Goal: Information Seeking & Learning: Learn about a topic

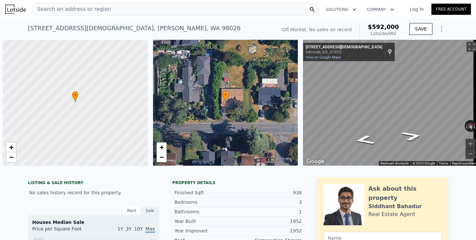
scroll to position [0, 3]
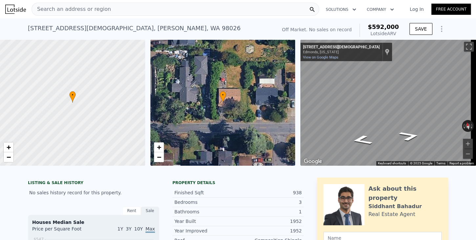
click at [87, 10] on span "Search an address or region" at bounding box center [71, 9] width 79 height 8
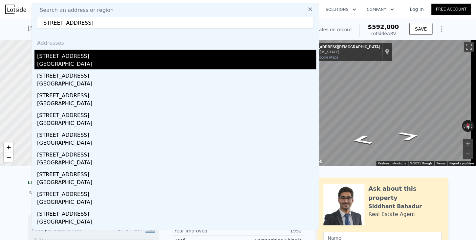
type input "[STREET_ADDRESS]"
click at [52, 55] on div "[STREET_ADDRESS]" at bounding box center [176, 55] width 279 height 10
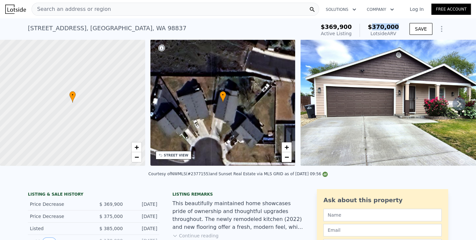
drag, startPoint x: 375, startPoint y: 26, endPoint x: 399, endPoint y: 25, distance: 23.3
click at [399, 25] on div "$369,900 Active Listing $370,000 Lotside ARV" at bounding box center [359, 30] width 83 height 18
copy span "370,000"
click at [77, 9] on span "Search an address or region" at bounding box center [71, 9] width 79 height 8
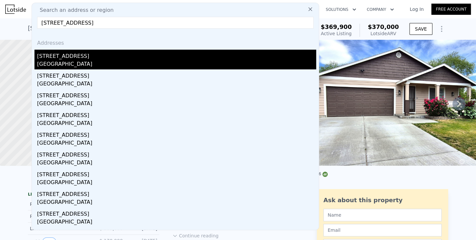
type input "[STREET_ADDRESS]"
click at [55, 56] on div "[STREET_ADDRESS]" at bounding box center [176, 55] width 279 height 10
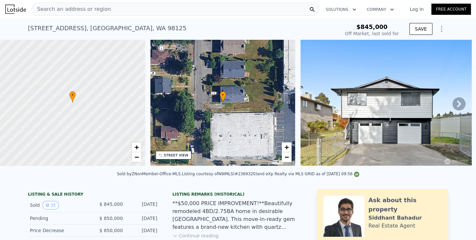
click at [65, 12] on span "Search an address or region" at bounding box center [71, 9] width 79 height 8
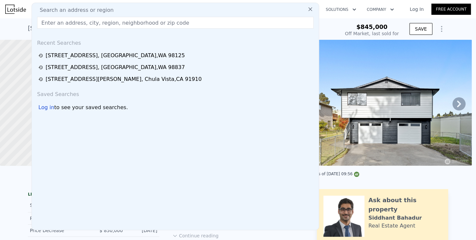
type input "[STREET_ADDRESS]"
type input "$ 1,015,000"
type input "$ 33,033"
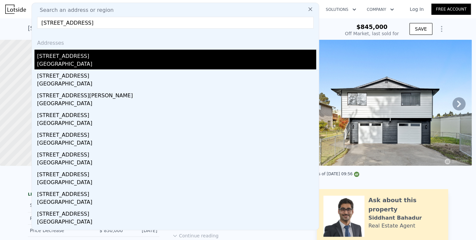
type input "[STREET_ADDRESS]"
click at [57, 62] on div "[GEOGRAPHIC_DATA]" at bounding box center [176, 64] width 279 height 9
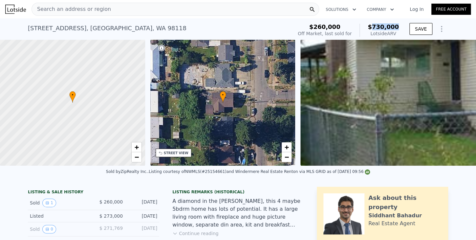
drag, startPoint x: 383, startPoint y: 26, endPoint x: 400, endPoint y: 27, distance: 16.8
click at [400, 27] on div "$260,000 Off Market, last sold for $730,000 Lotside ARV" at bounding box center [348, 30] width 106 height 18
copy span "730,000"
click at [76, 9] on span "Search an address or region" at bounding box center [71, 9] width 79 height 8
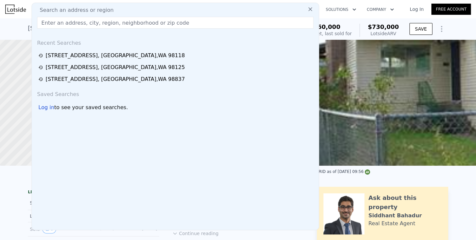
type input "[STREET_ADDRESS]"
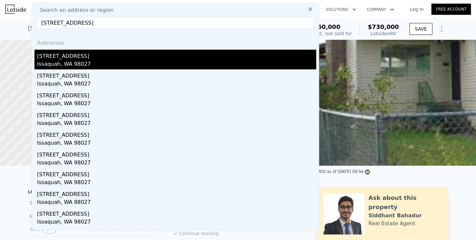
click at [61, 59] on div "[STREET_ADDRESS]" at bounding box center [176, 55] width 279 height 10
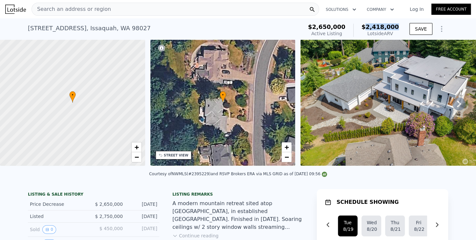
drag, startPoint x: 371, startPoint y: 26, endPoint x: 403, endPoint y: 27, distance: 31.2
click at [403, 27] on div "$2,650,000 Active Listing $2,418,000 Lotside ARV SAVE" at bounding box center [376, 30] width 143 height 18
copy span "2,418,000"
click at [73, 8] on span "Search an address or region" at bounding box center [71, 9] width 79 height 8
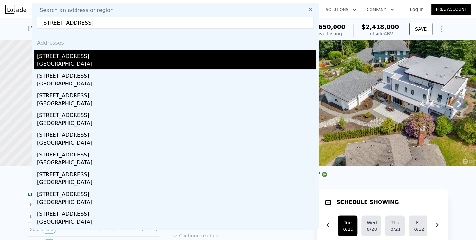
type input "[STREET_ADDRESS]"
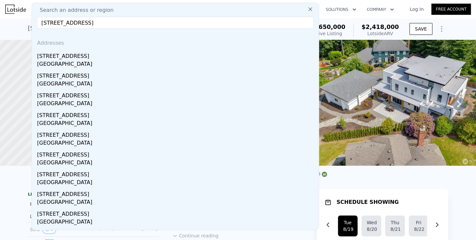
drag, startPoint x: 55, startPoint y: 61, endPoint x: 200, endPoint y: 2, distance: 157.2
click at [55, 61] on div "[GEOGRAPHIC_DATA]" at bounding box center [176, 64] width 279 height 9
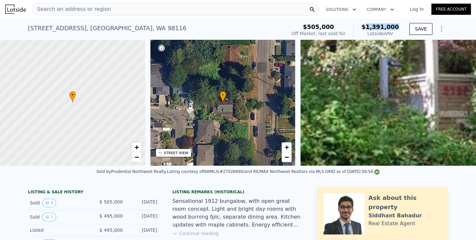
drag, startPoint x: 371, startPoint y: 27, endPoint x: 399, endPoint y: 27, distance: 28.6
click at [399, 27] on div "$505,000 Off Market, last sold for $1,391,000 Lotside ARV" at bounding box center [345, 30] width 113 height 18
copy span "1,391,000"
click at [90, 12] on span "Search an address or region" at bounding box center [71, 9] width 79 height 8
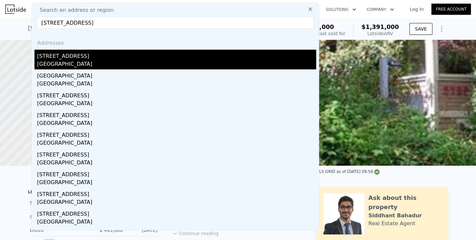
type input "[STREET_ADDRESS]"
click at [63, 59] on div "[STREET_ADDRESS]" at bounding box center [176, 55] width 279 height 10
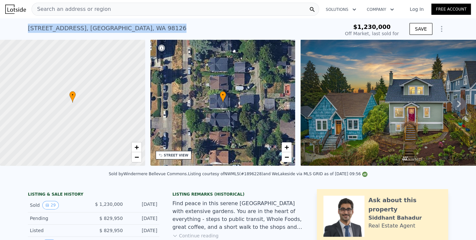
drag, startPoint x: 126, startPoint y: 27, endPoint x: 12, endPoint y: 32, distance: 114.3
click at [12, 32] on div "[STREET_ADDRESS] Sold [DATE] for $1.230m $1,230,000 Off Market, last sold for S…" at bounding box center [238, 28] width 476 height 21
copy div "[STREET_ADDRESS]"
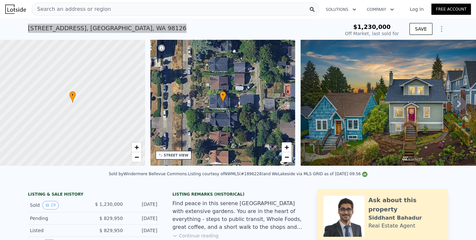
type input "$ 1,209,000"
type input "-$ 210,293"
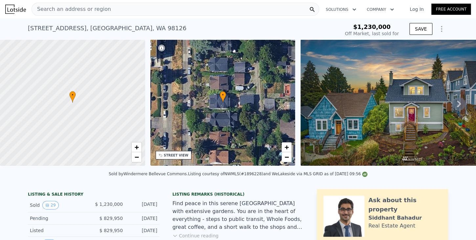
click at [81, 10] on span "Search an address or region" at bounding box center [71, 9] width 79 height 8
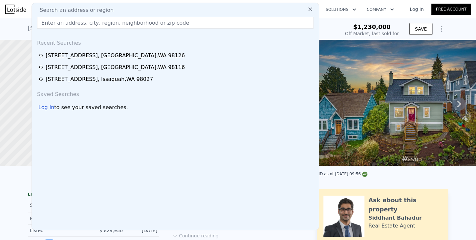
click at [87, 22] on input "text" at bounding box center [175, 23] width 276 height 12
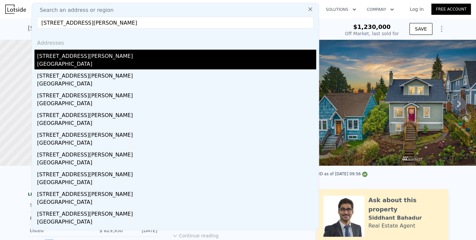
type input "[STREET_ADDRESS][PERSON_NAME]"
click at [53, 62] on div "[GEOGRAPHIC_DATA]" at bounding box center [176, 64] width 279 height 9
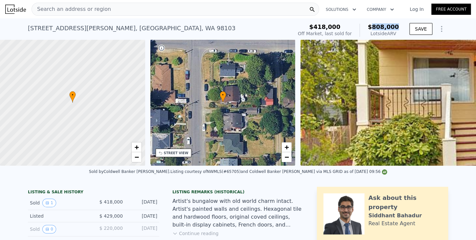
drag, startPoint x: 380, startPoint y: 26, endPoint x: 401, endPoint y: 24, distance: 20.5
click at [401, 24] on div "$418,000 Off Market, last sold for $808,000 Lotside ARV SAVE" at bounding box center [371, 30] width 153 height 18
copy span "808,000"
